Goal: Information Seeking & Learning: Learn about a topic

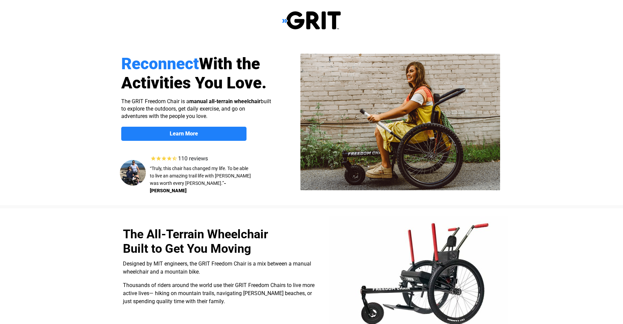
select select "US"
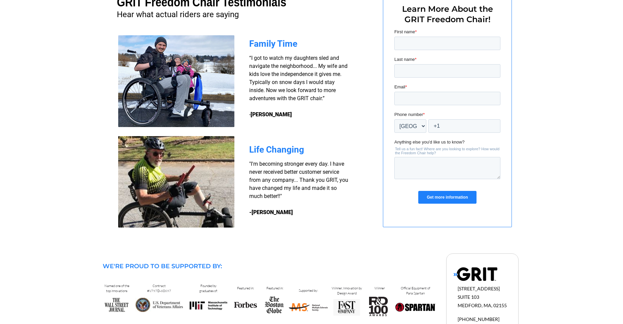
scroll to position [560, 0]
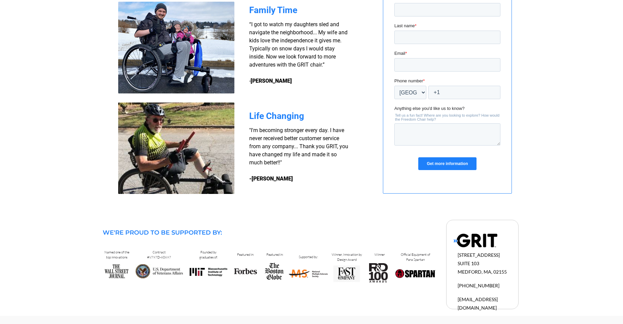
click at [458, 242] on img at bounding box center [475, 241] width 44 height 14
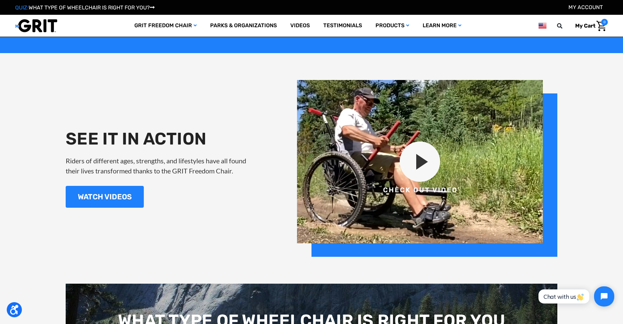
scroll to position [808, 0]
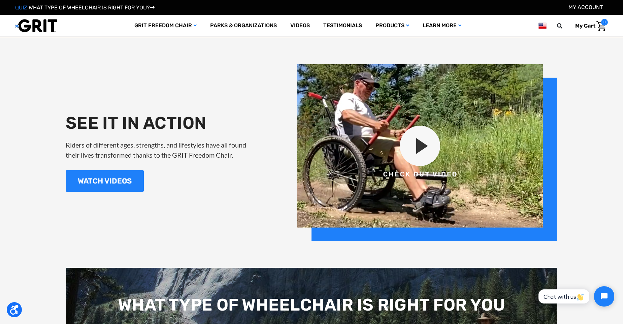
click at [422, 148] on img at bounding box center [427, 152] width 260 height 177
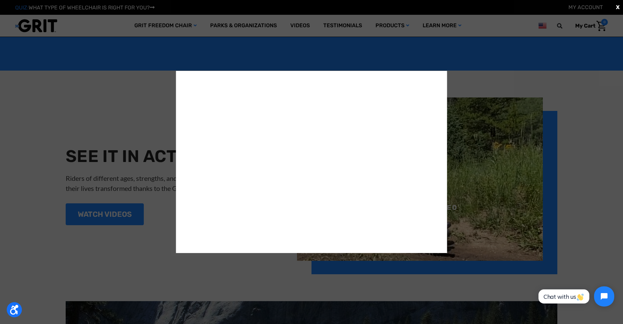
scroll to position [774, 0]
click at [146, 111] on div "X" at bounding box center [311, 162] width 623 height 324
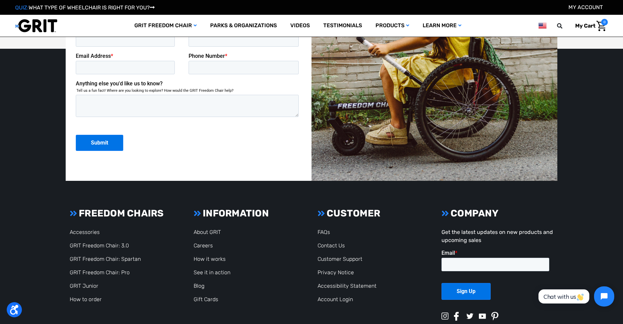
scroll to position [1784, 0]
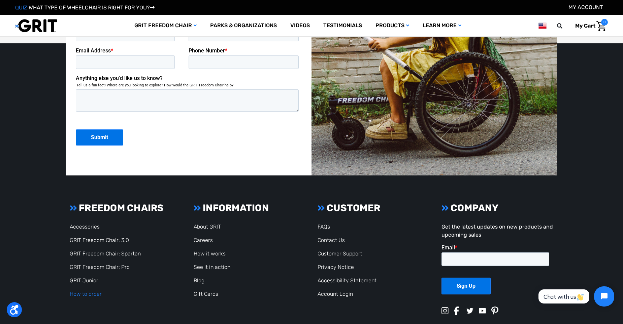
click at [80, 295] on link "How to order" at bounding box center [86, 294] width 32 height 6
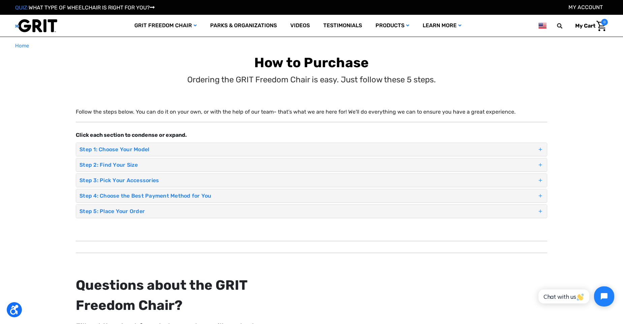
click at [123, 152] on h4 "Step 1: Choose Your Model" at bounding box center [307, 149] width 457 height 6
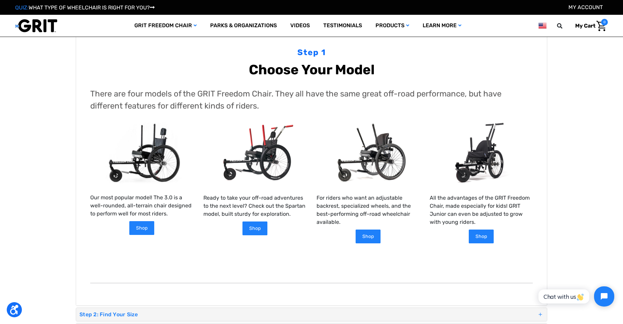
scroll to position [101, 0]
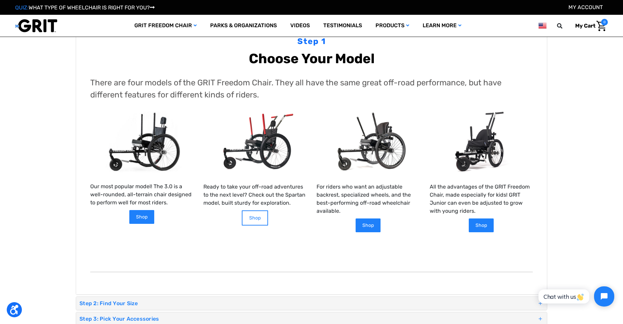
click at [256, 224] on link "Shop" at bounding box center [255, 218] width 26 height 15
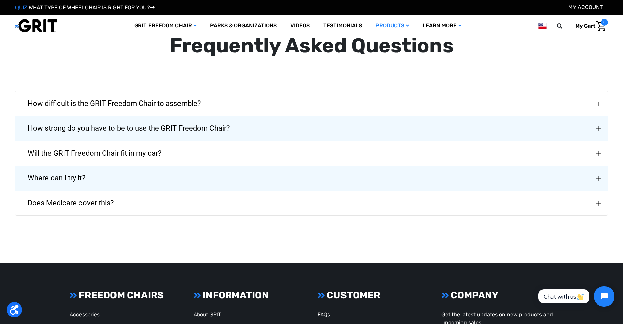
scroll to position [1582, 0]
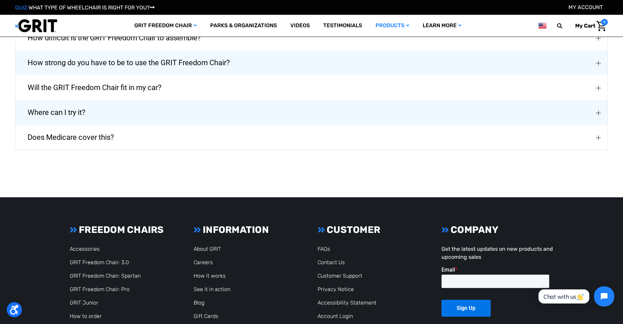
click at [70, 113] on span "Where can I try it?" at bounding box center [57, 113] width 78 height 24
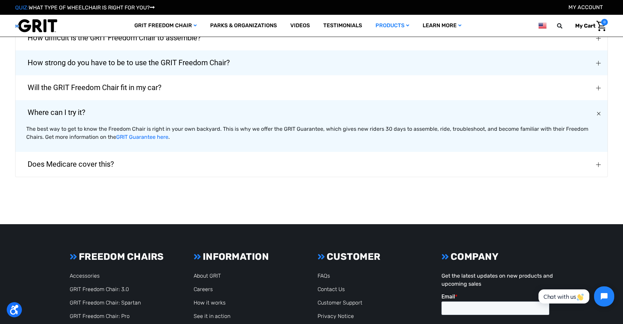
click at [68, 165] on span "Does Medicare cover this?" at bounding box center [71, 164] width 106 height 24
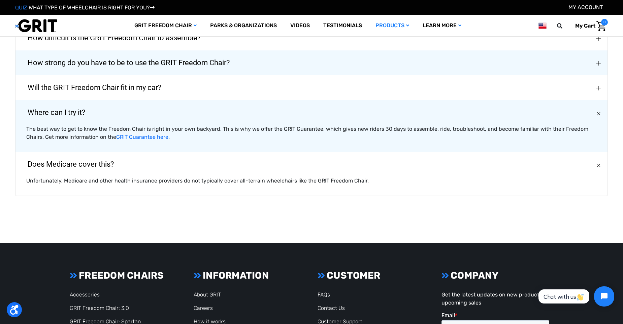
drag, startPoint x: 171, startPoint y: 179, endPoint x: 150, endPoint y: 116, distance: 66.3
click at [177, 168] on div "Does Medicare cover this? Unfortunately, Medicare and other health insurance pr…" at bounding box center [311, 174] width 592 height 44
click at [167, 140] on div "The best way to get to know the Freedom Chair is right in your own backyard. Th…" at bounding box center [311, 138] width 592 height 27
click at [150, 116] on div "Where can I try it? The best way to get to know the Freedom Chair is right in y…" at bounding box center [311, 126] width 592 height 52
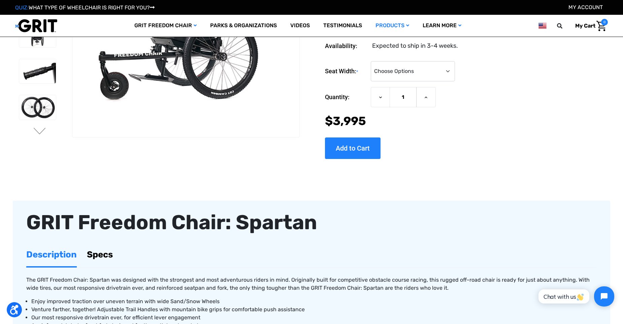
scroll to position [0, 0]
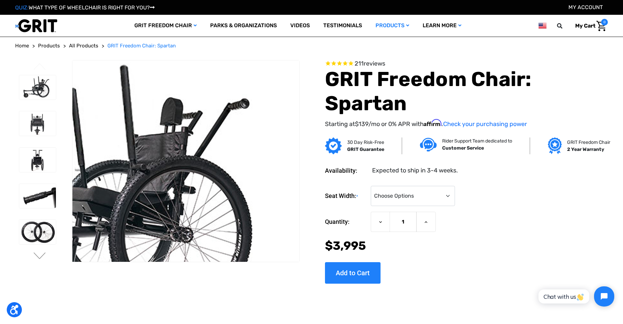
click at [265, 77] on img at bounding box center [115, 196] width 431 height 287
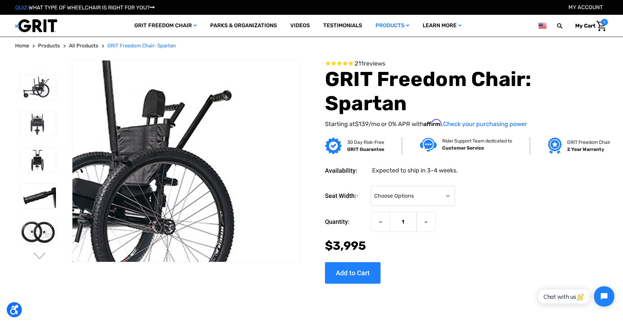
drag, startPoint x: 284, startPoint y: 97, endPoint x: 456, endPoint y: 58, distance: 175.6
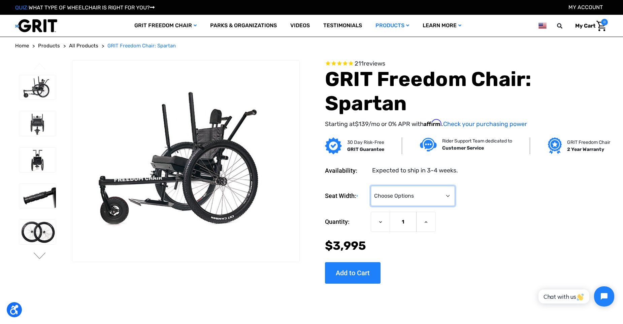
click at [449, 198] on select "Choose Options 16" 18" 20"" at bounding box center [413, 196] width 84 height 20
select select "325"
click at [371, 186] on select "Choose Options 16" 18" 20"" at bounding box center [413, 196] width 84 height 20
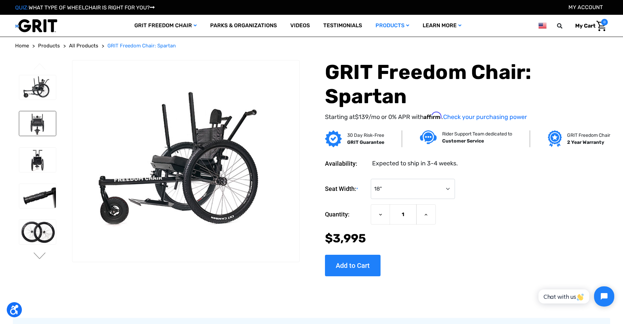
click at [40, 124] on img at bounding box center [37, 123] width 37 height 25
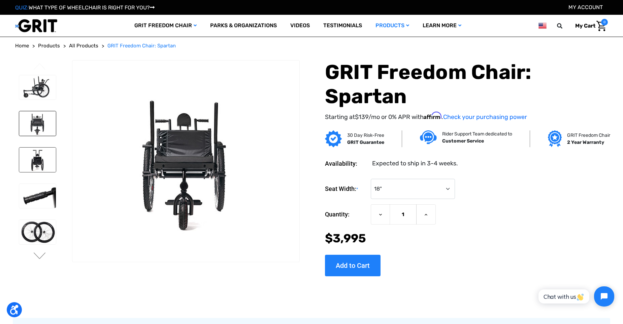
click at [33, 168] on img at bounding box center [37, 160] width 37 height 25
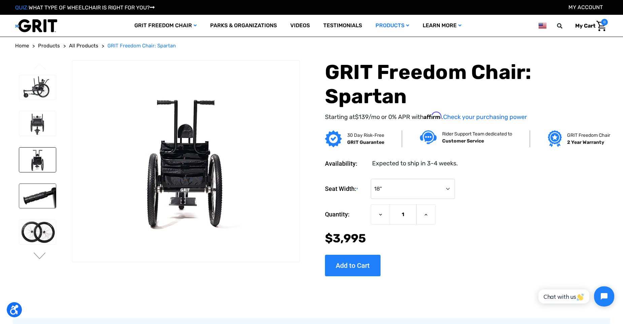
click at [42, 200] on img at bounding box center [37, 196] width 37 height 25
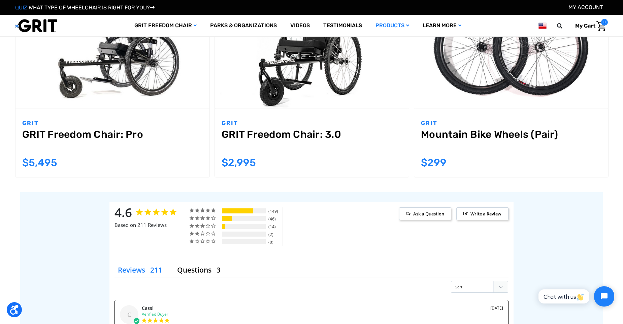
scroll to position [740, 0]
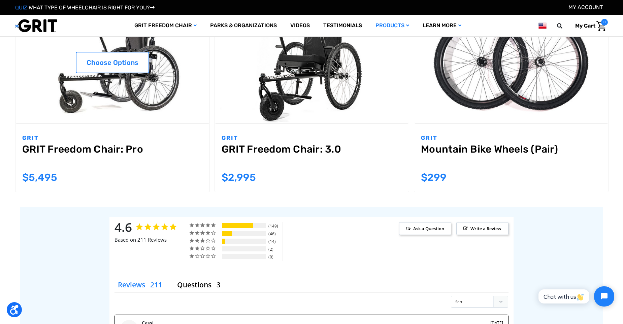
click at [97, 152] on link "GRIT Freedom Chair: Pro" at bounding box center [112, 155] width 180 height 24
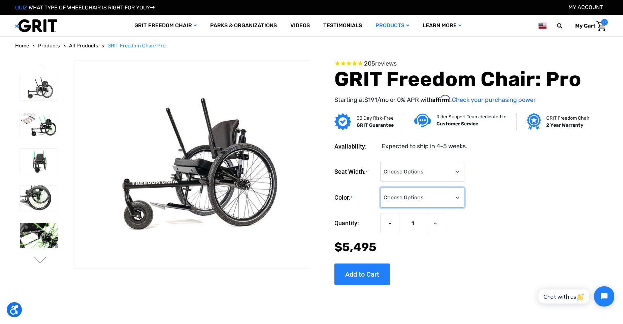
click at [451, 194] on select "Choose Options Black Blue Green Orange Pink Purple Red White Yellow" at bounding box center [422, 198] width 84 height 20
select select "333"
click at [380, 188] on select "Choose Options Black Blue Green Orange Pink Purple Red White Yellow" at bounding box center [422, 198] width 84 height 20
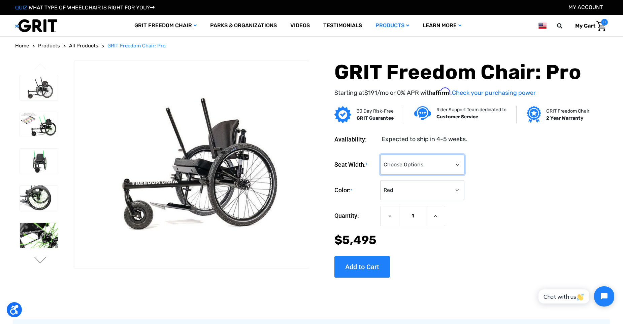
click at [440, 162] on select "Choose Options 16" 18" 20"" at bounding box center [422, 165] width 84 height 20
click at [380, 155] on select "Choose Options 16" 18" 20"" at bounding box center [422, 165] width 84 height 20
click at [429, 169] on select "Choose Options 16" 18" 20"" at bounding box center [422, 165] width 84 height 20
select select "325"
click at [380, 155] on select "Choose Options 16" 18" 20"" at bounding box center [422, 165] width 84 height 20
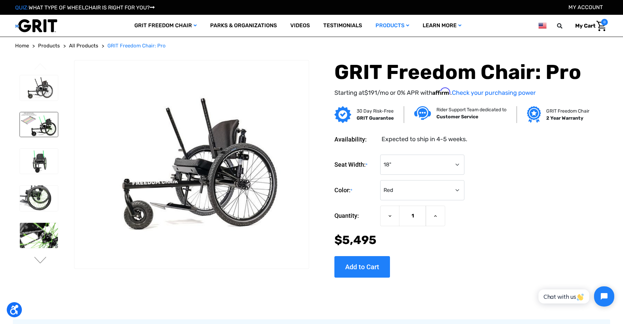
click at [47, 124] on img at bounding box center [39, 124] width 38 height 25
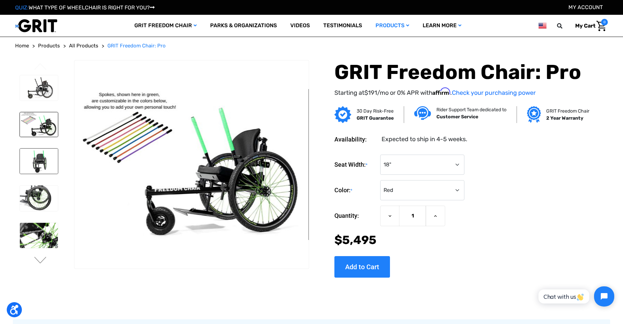
click at [33, 169] on img at bounding box center [39, 162] width 38 height 26
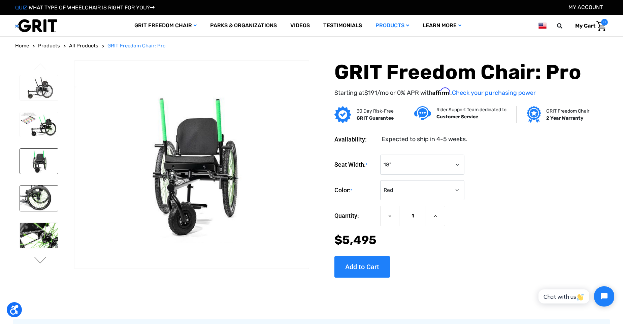
click at [39, 196] on img at bounding box center [39, 199] width 38 height 26
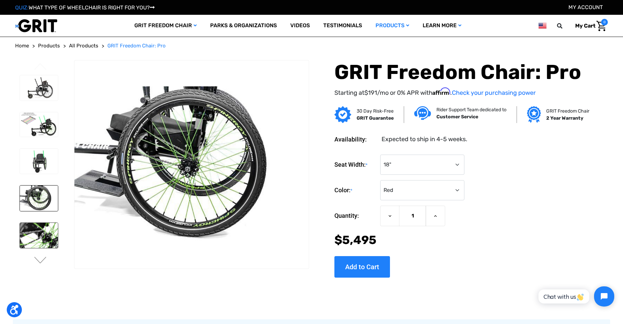
click at [27, 234] on img at bounding box center [39, 236] width 38 height 26
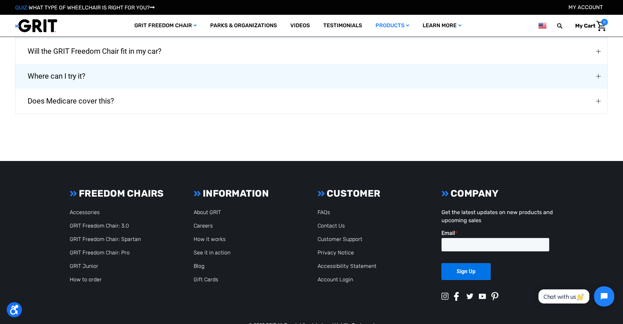
scroll to position [1687, 0]
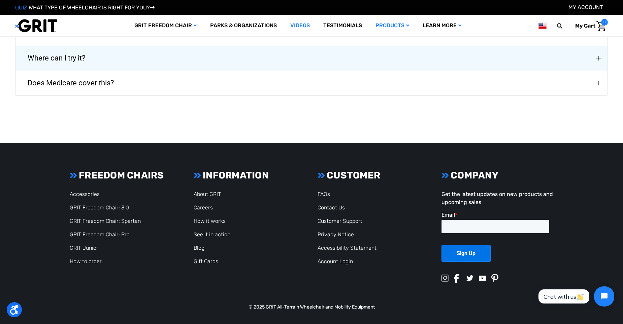
click at [298, 28] on link "Videos" at bounding box center [299, 26] width 33 height 22
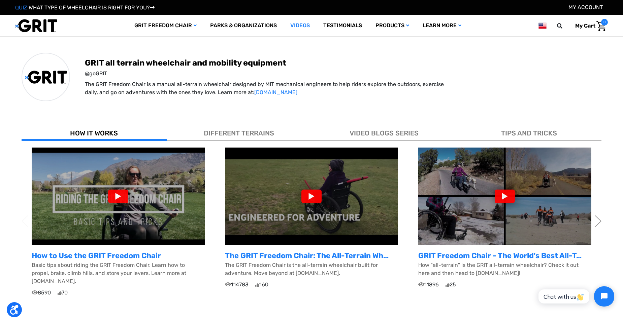
scroll to position [168, 0]
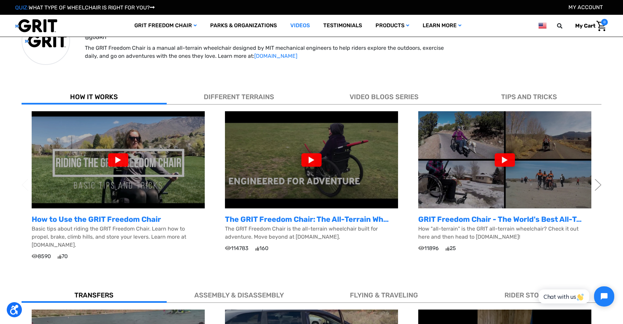
click at [115, 161] on div at bounding box center [118, 159] width 20 height 13
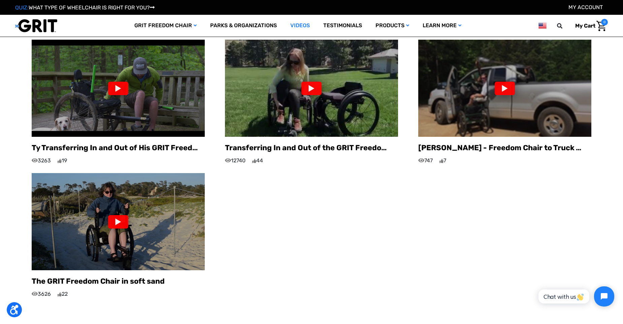
scroll to position [471, 0]
